Goal: Information Seeking & Learning: Find specific fact

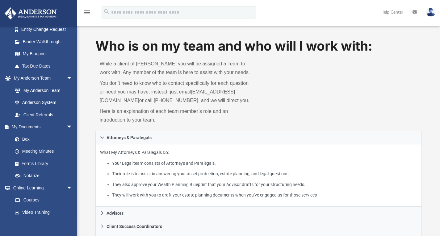
scroll to position [114, 0]
click at [37, 136] on link "Box" at bounding box center [45, 139] width 73 height 12
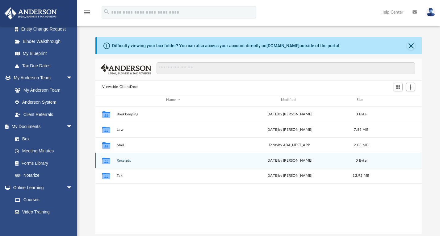
scroll to position [136, 322]
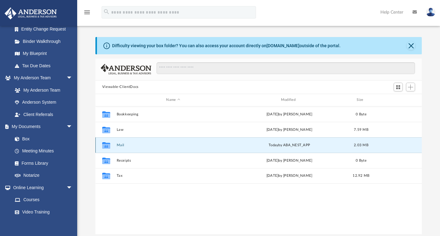
click at [119, 146] on button "Mail" at bounding box center [172, 145] width 113 height 4
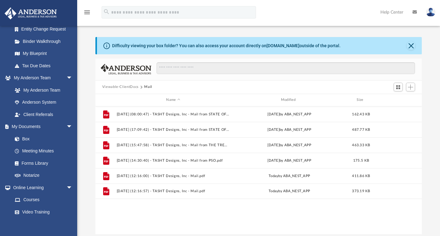
click at [117, 84] on button "Viewable-ClientDocs" at bounding box center [120, 87] width 36 height 6
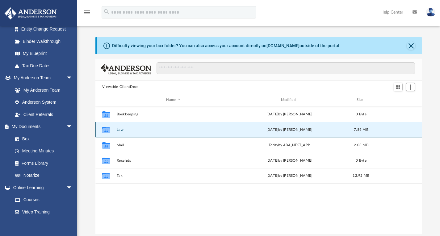
click at [118, 129] on button "Law" at bounding box center [172, 130] width 113 height 4
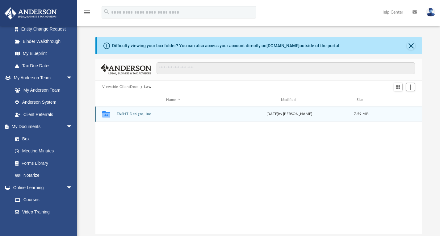
click at [121, 112] on button "TASHT Designs, Inc" at bounding box center [172, 114] width 113 height 4
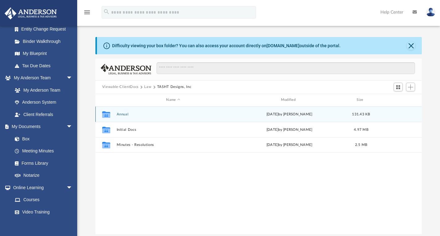
click at [124, 114] on button "Annual" at bounding box center [172, 114] width 113 height 4
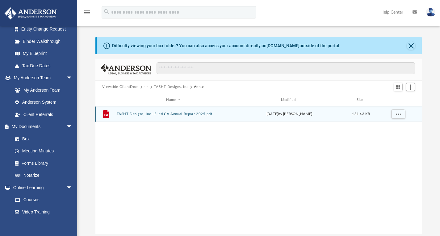
click at [156, 114] on button "TASHT Designs, Inc - Filed CA Annual Report 2025.pdf" at bounding box center [172, 114] width 113 height 4
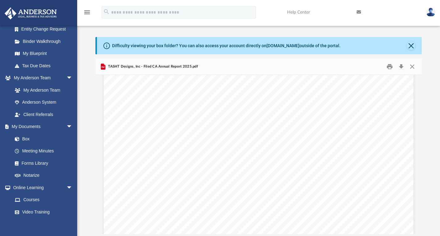
scroll to position [0, 0]
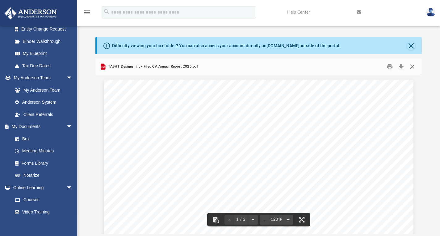
click at [411, 65] on button "Close" at bounding box center [412, 67] width 11 height 10
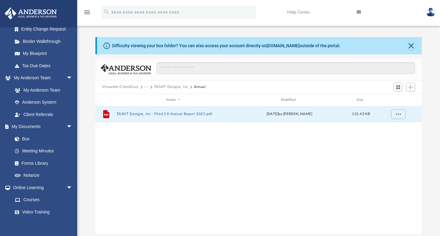
click at [174, 83] on div "Viewable-ClientDocs ··· TASHT Designs, Inc Annual" at bounding box center [258, 88] width 327 height 14
click at [174, 84] on div "Viewable-ClientDocs ··· TASHT Designs, Inc Annual" at bounding box center [258, 88] width 327 height 14
click at [168, 85] on button "TASHT Designs, Inc" at bounding box center [171, 87] width 34 height 6
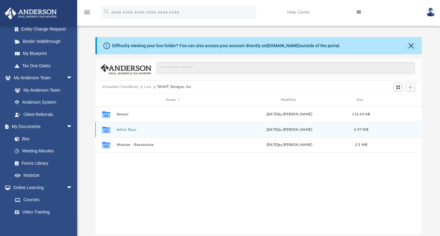
click at [125, 130] on button "Initial Docs" at bounding box center [172, 130] width 113 height 4
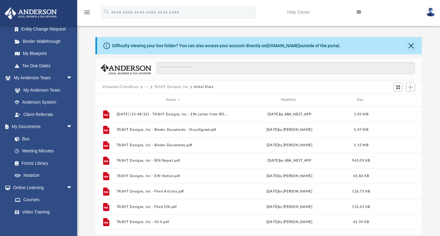
click at [179, 90] on button "TASHT Designs, Inc" at bounding box center [171, 87] width 34 height 6
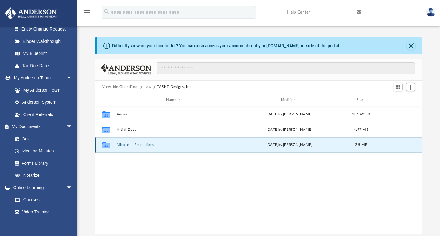
click at [129, 145] on button "Minutes - Resolutions" at bounding box center [172, 145] width 113 height 4
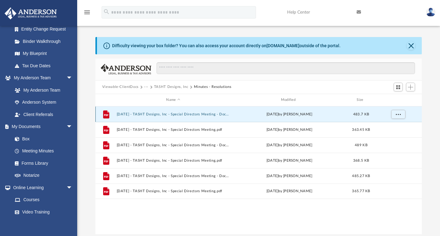
click at [219, 113] on button "[DATE] - TASHT Designs, Inc - Special Directors Meeting - DocuSigned.pdf" at bounding box center [172, 114] width 113 height 4
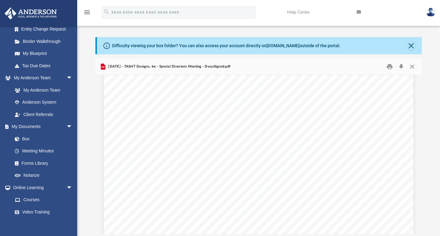
scroll to position [107, 0]
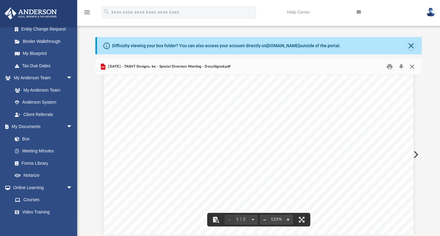
click at [413, 64] on button "Close" at bounding box center [412, 67] width 11 height 10
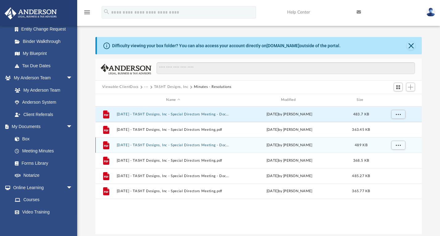
click at [200, 144] on button "[DATE] - TASHT Designs, Inc - Special Directors Meeting - DocuSigned.pdf" at bounding box center [172, 145] width 113 height 4
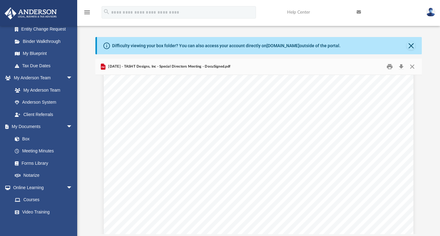
scroll to position [141, 0]
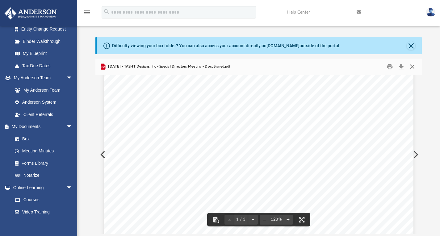
click at [414, 68] on button "Close" at bounding box center [412, 67] width 11 height 10
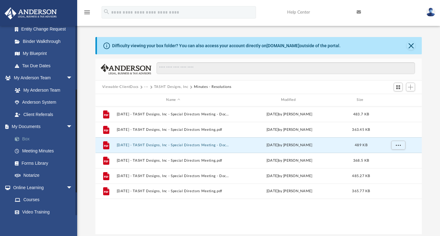
click at [49, 143] on link "Box" at bounding box center [45, 139] width 73 height 12
click at [229, 213] on div "File [DATE] - TASHT Designs, Inc - Special Directors Meeting - DocuSigned.pdf […" at bounding box center [258, 171] width 327 height 128
